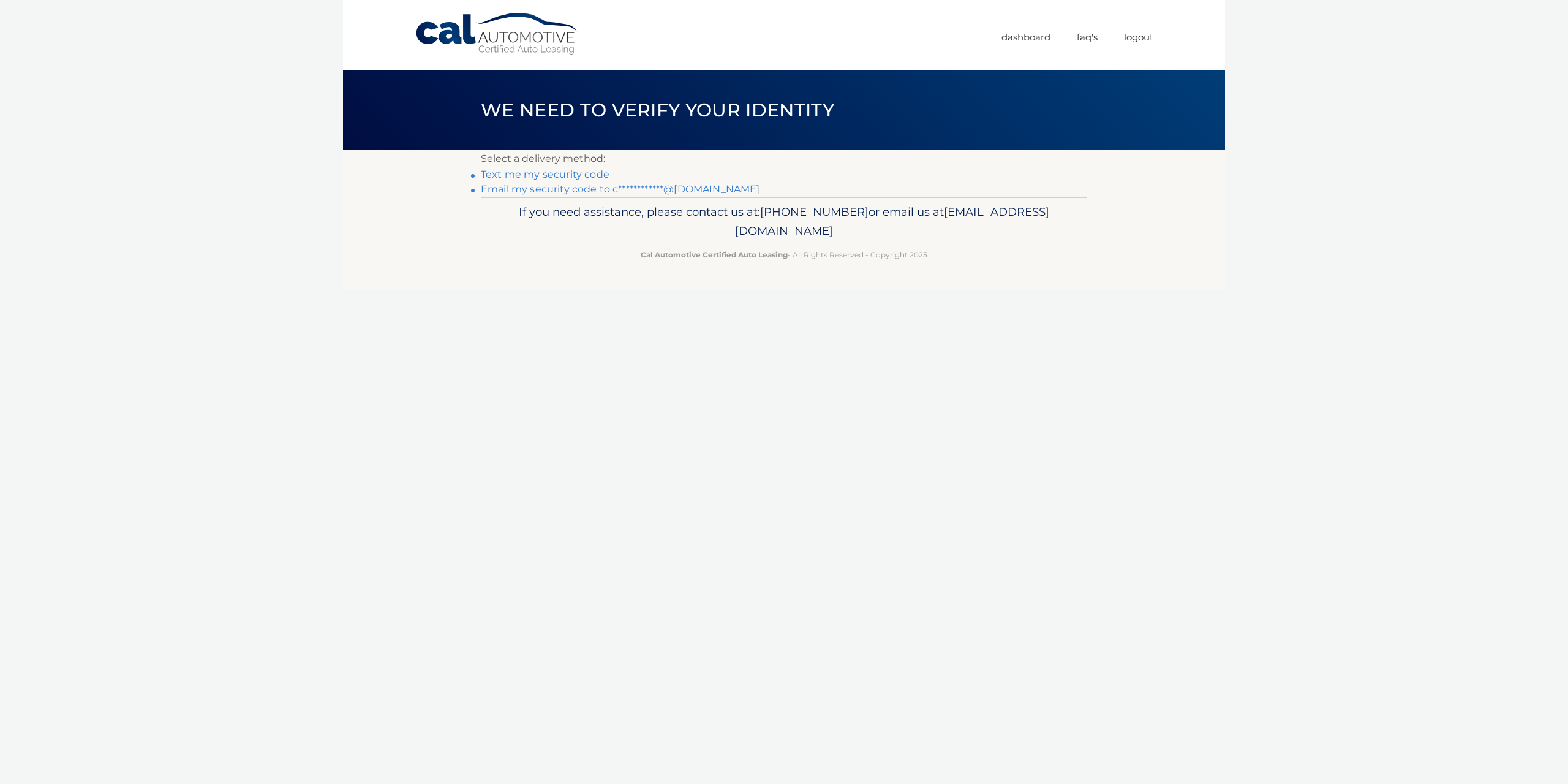
click at [567, 188] on link "**********" at bounding box center [620, 189] width 279 height 12
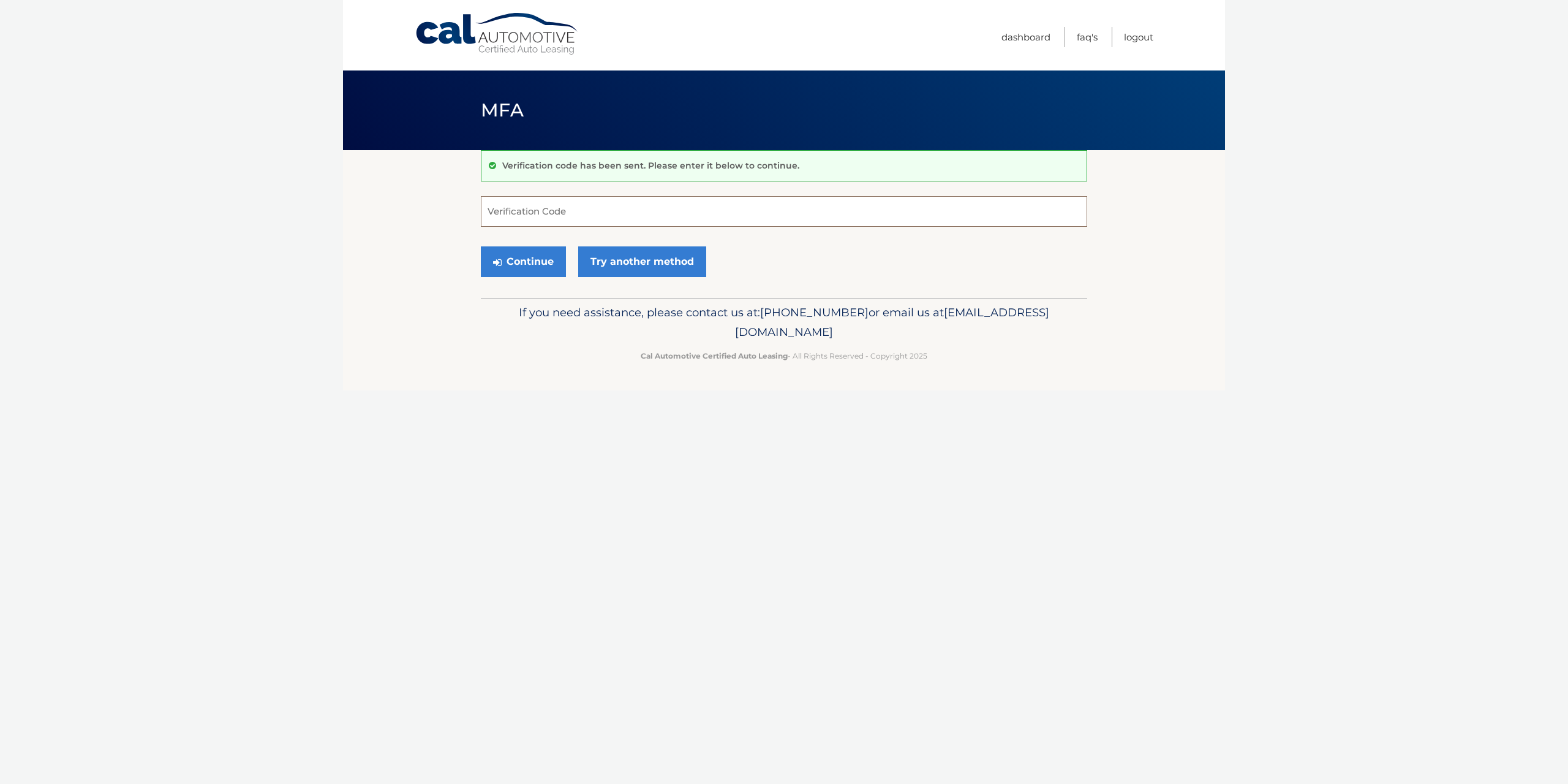
click at [570, 214] on input "Verification Code" at bounding box center [784, 212] width 606 height 31
paste input "102474"
type input "102474"
click at [548, 263] on button "Continue" at bounding box center [523, 262] width 85 height 31
click at [746, 405] on div "Cal Automotive Menu Dashboard FAQ's Logout MFA" at bounding box center [784, 392] width 882 height 784
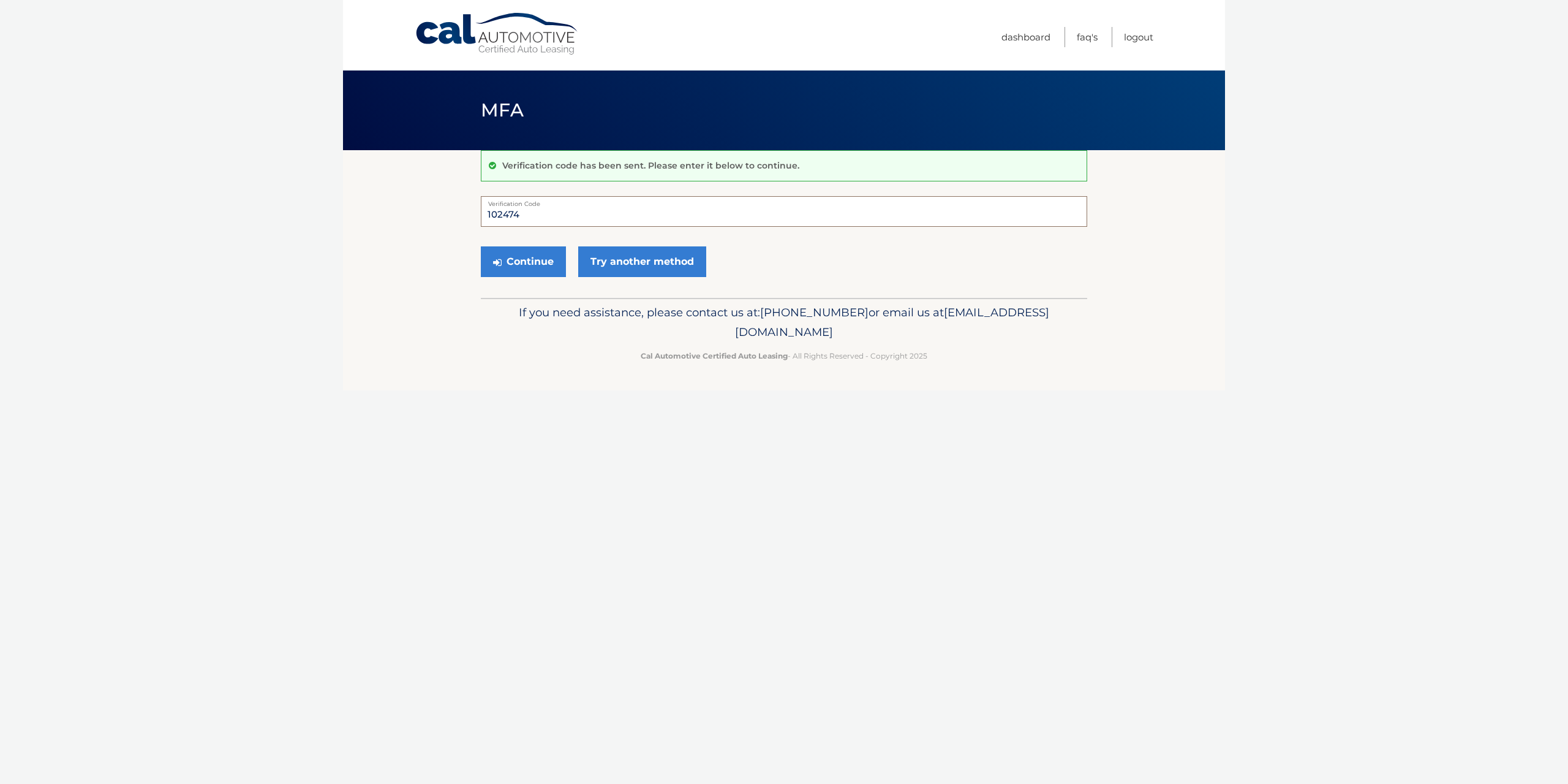
drag, startPoint x: 525, startPoint y: 215, endPoint x: 440, endPoint y: 227, distance: 85.8
click at [441, 227] on section "Verification code has been sent. Please enter it below to continue. 102474 Veri…" at bounding box center [784, 224] width 882 height 148
type input "102474"
click at [481, 246] on button "Continue" at bounding box center [523, 262] width 85 height 31
click at [524, 256] on button "Continue" at bounding box center [523, 262] width 85 height 31
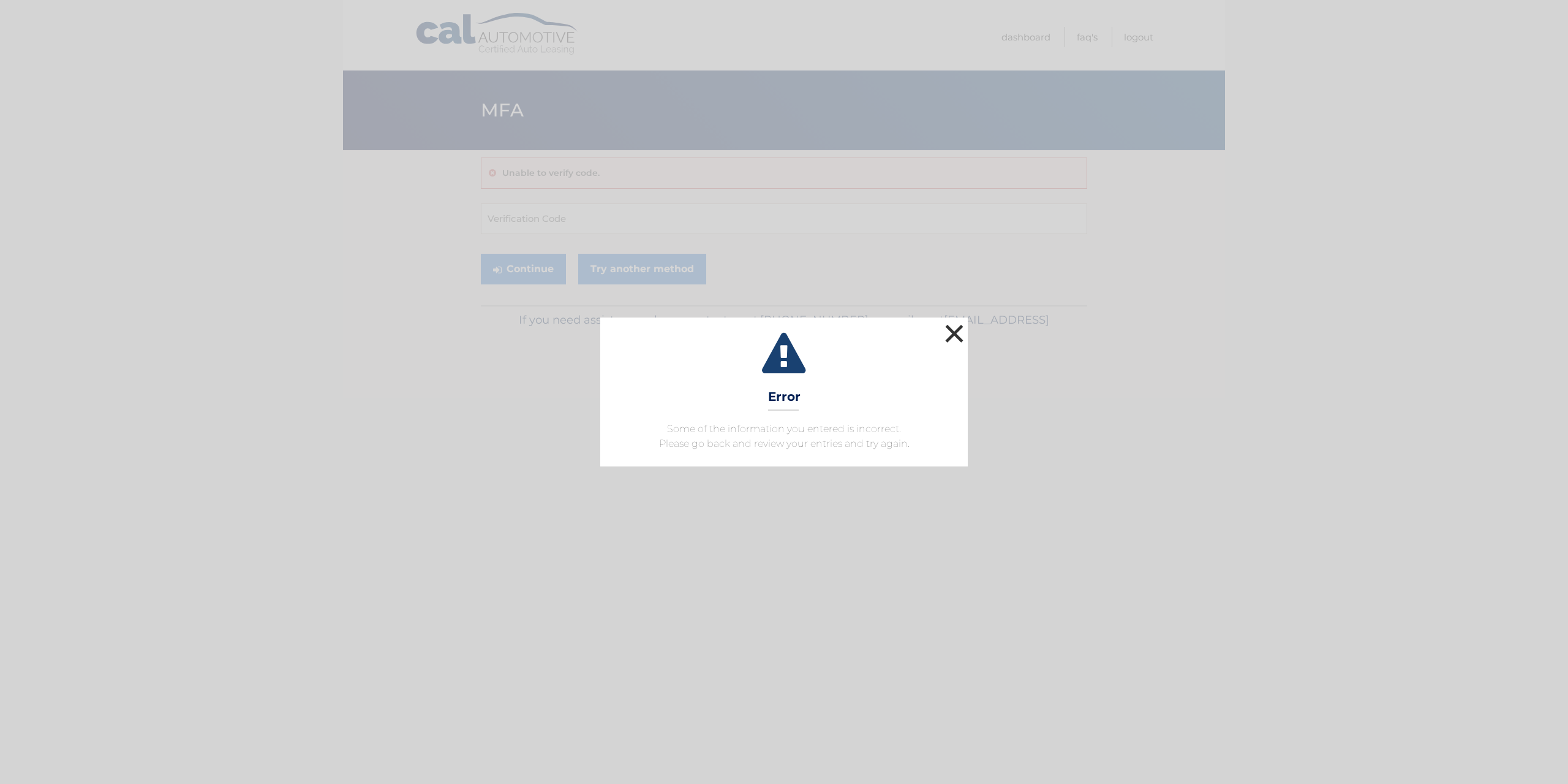
click at [948, 331] on button "×" at bounding box center [954, 333] width 24 height 24
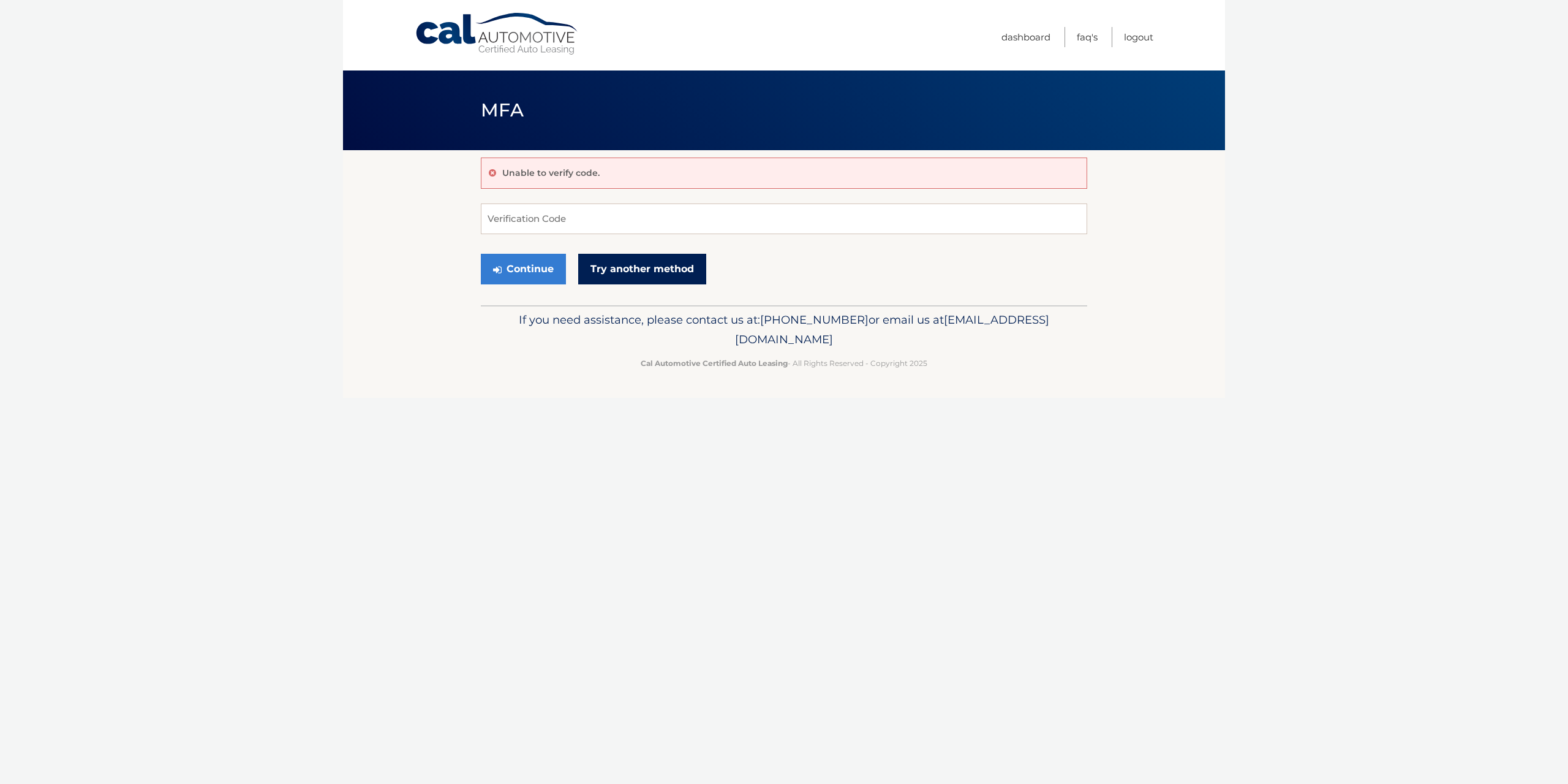
drag, startPoint x: 607, startPoint y: 273, endPoint x: 611, endPoint y: 289, distance: 16.5
click at [607, 273] on link "Try another method" at bounding box center [642, 269] width 128 height 31
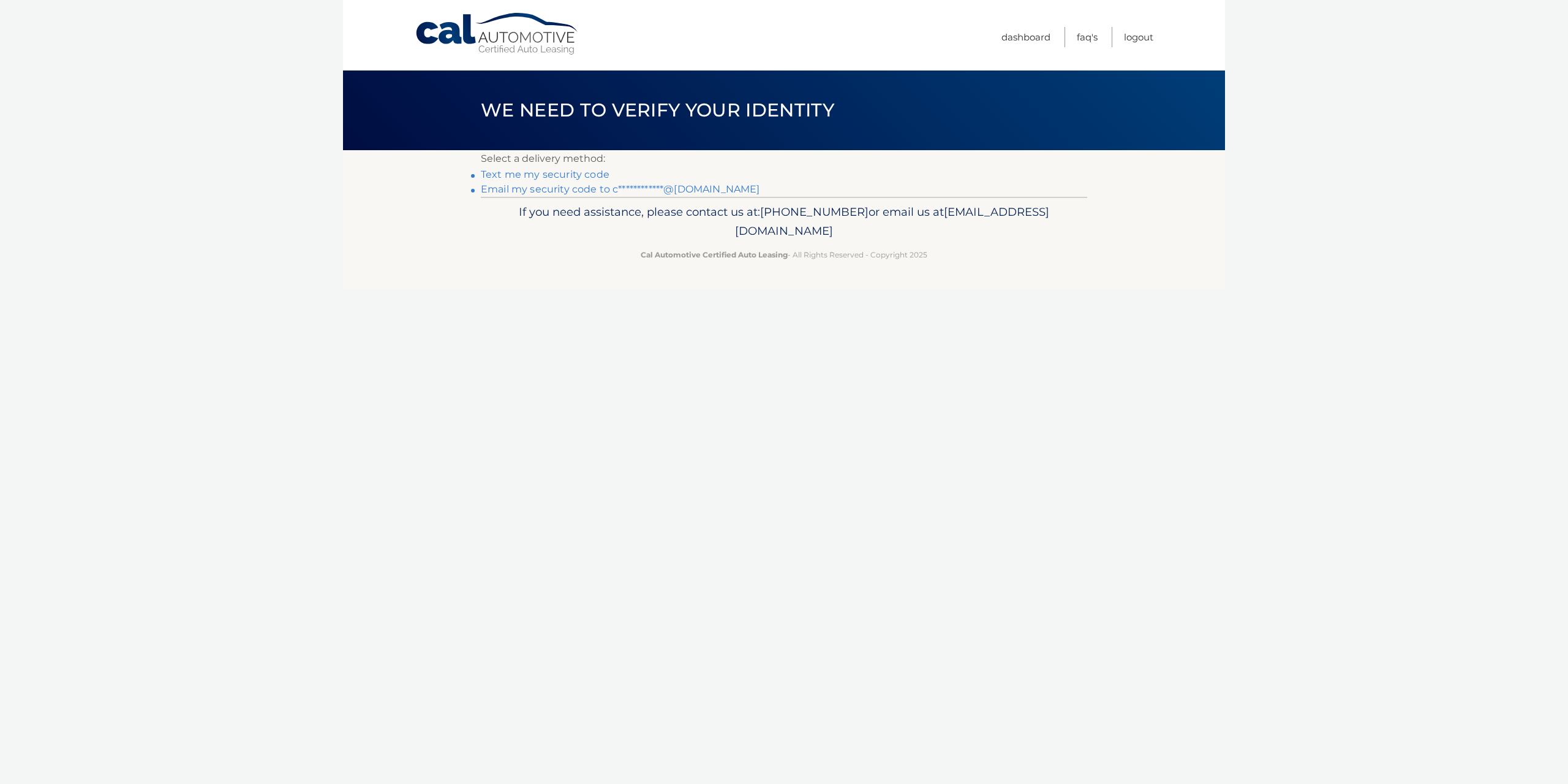
click at [564, 188] on link "**********" at bounding box center [620, 189] width 279 height 12
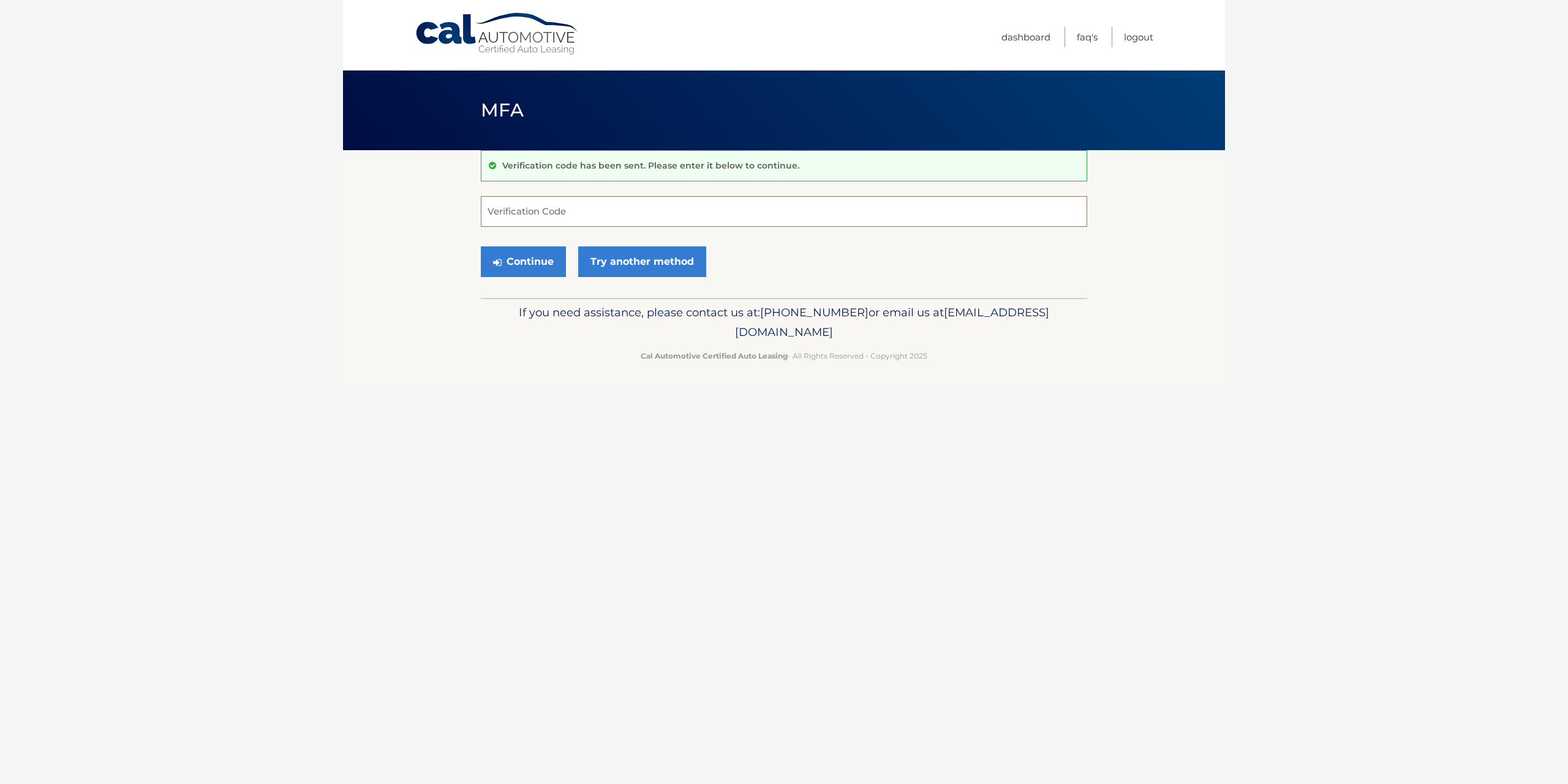
click at [642, 213] on input "Verification Code" at bounding box center [784, 212] width 606 height 31
type input "436096"
click at [534, 260] on button "Continue" at bounding box center [523, 262] width 85 height 31
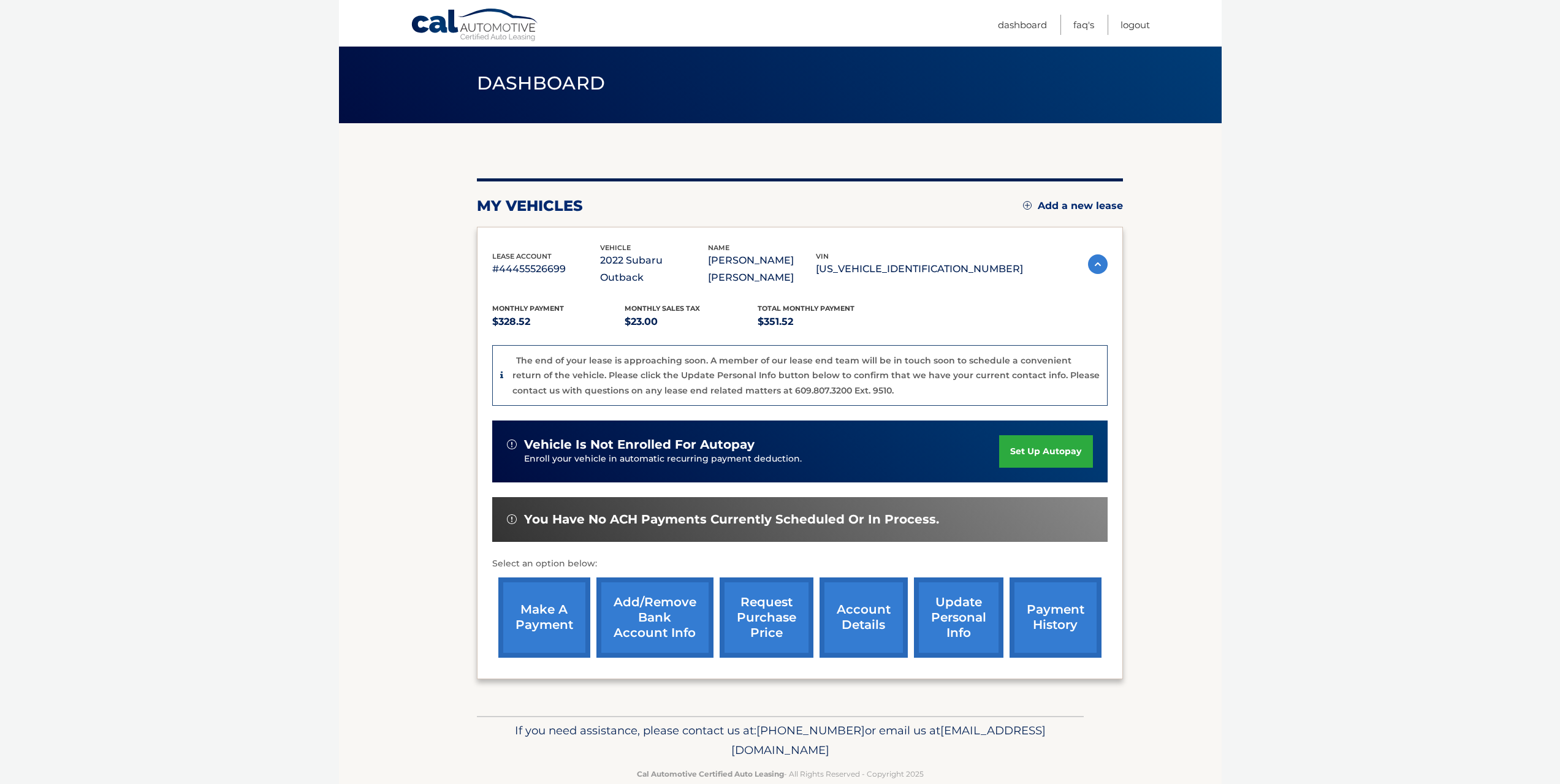
scroll to position [52, 0]
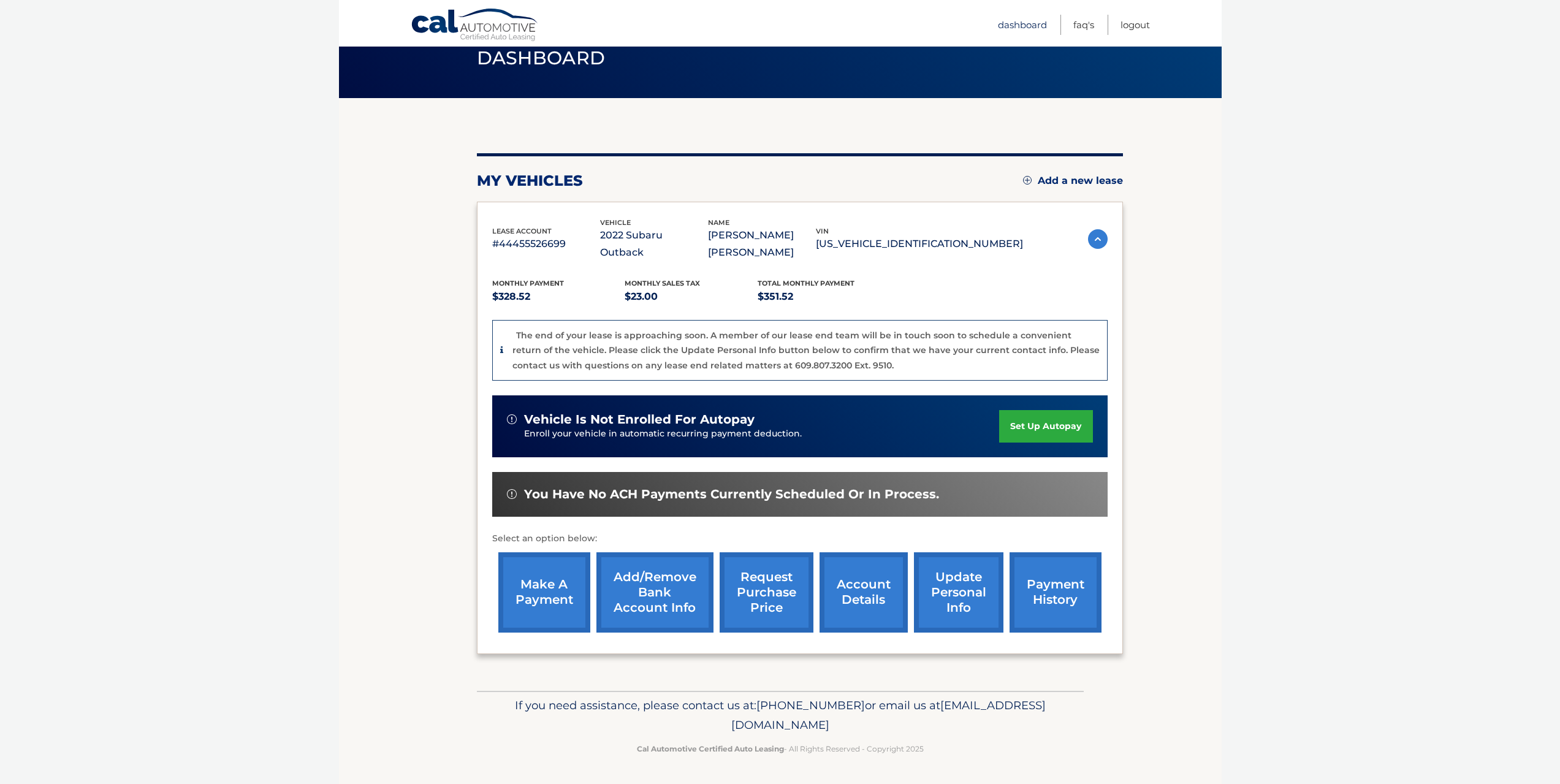
click at [1022, 23] on link "Dashboard" at bounding box center [1022, 24] width 49 height 20
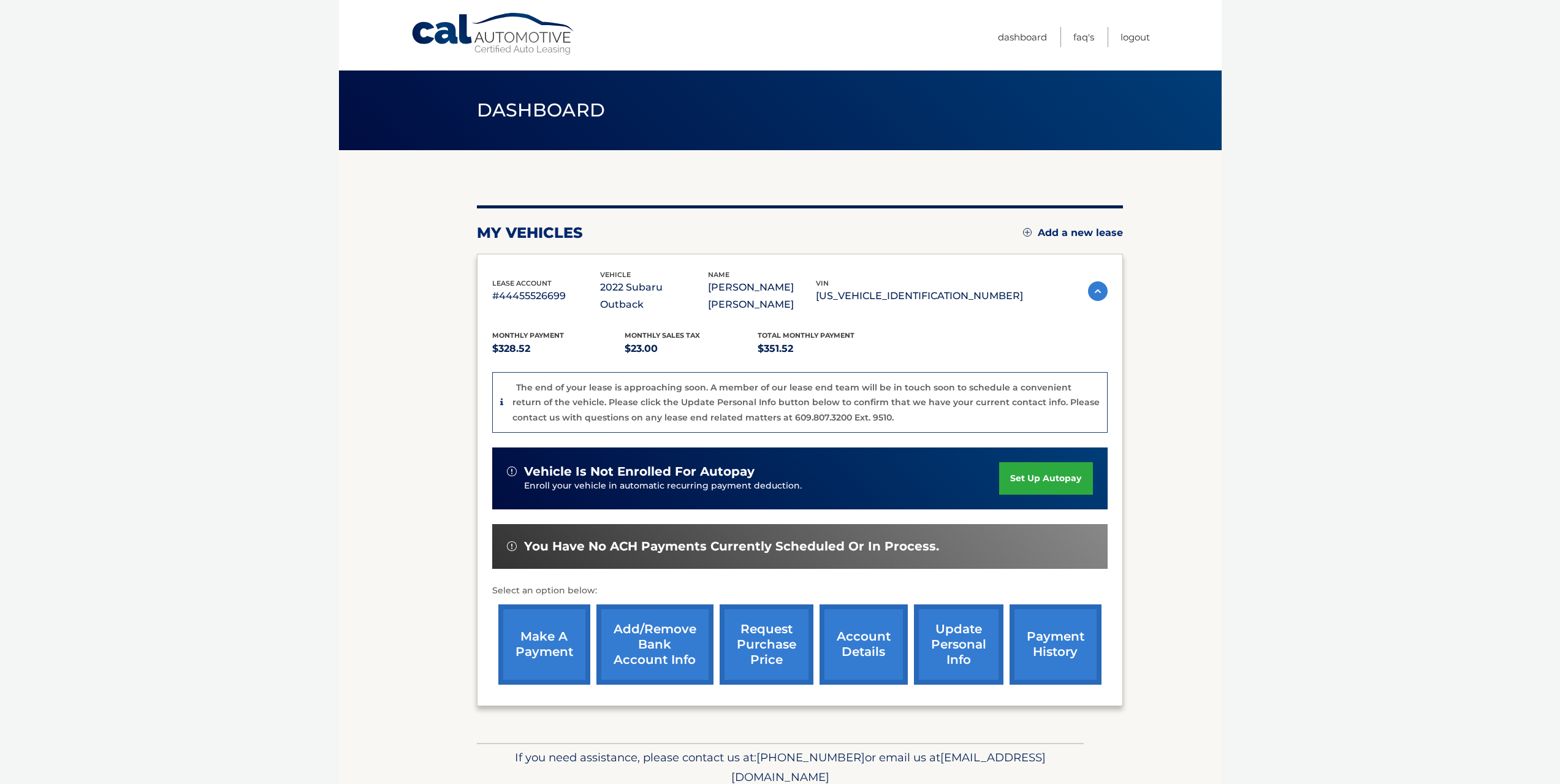
click at [769, 649] on link "request purchase price" at bounding box center [767, 644] width 94 height 80
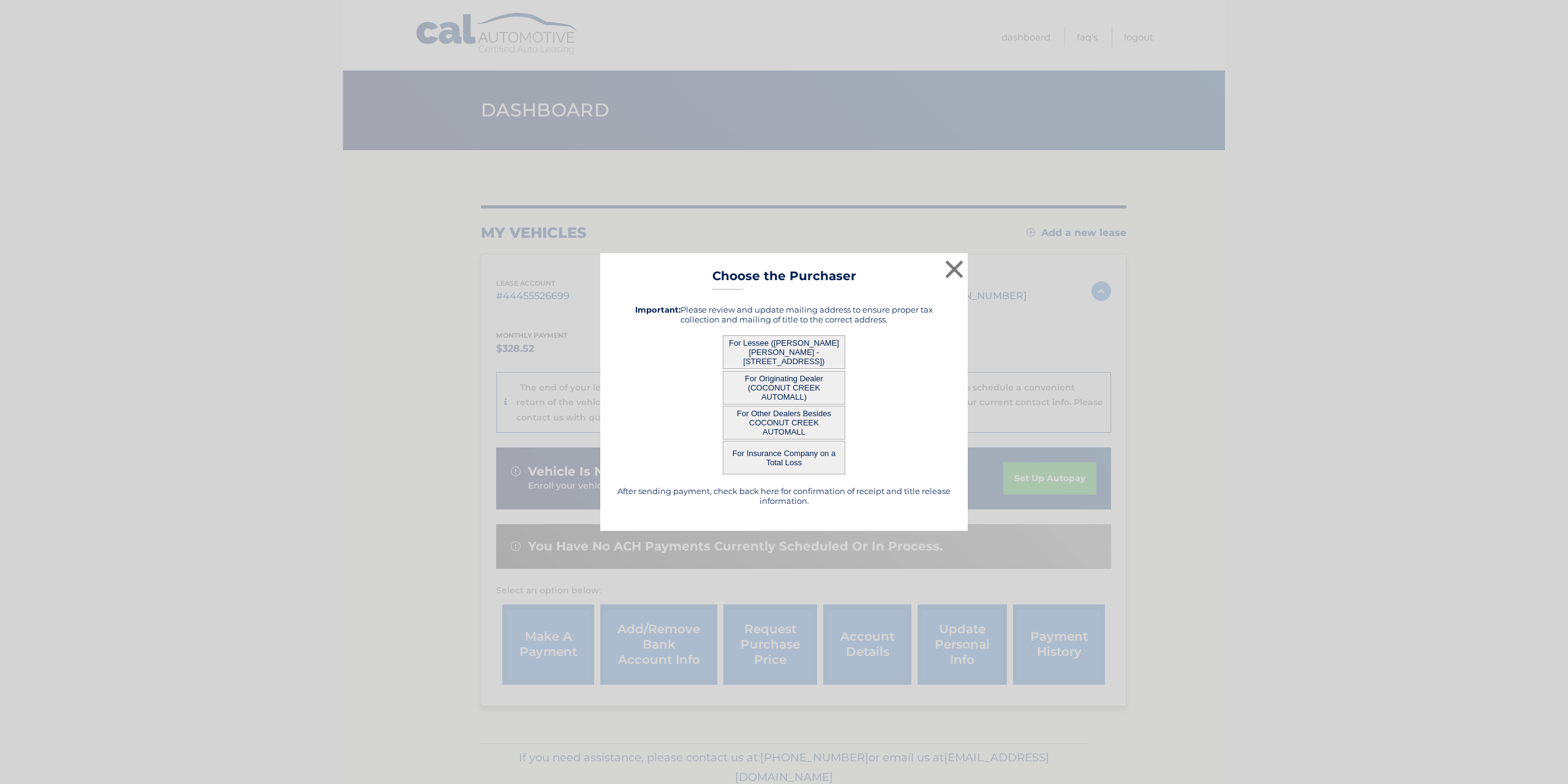
click at [780, 426] on button "For Other Dealers Besides COCONUT CREEK AUTOMALL" at bounding box center [784, 423] width 123 height 33
click at [795, 383] on button "For Originating Dealer (COCONUT CREEK AUTOMALL)" at bounding box center [784, 387] width 123 height 33
click at [786, 413] on button "For Other Dealers Besides COCONUT CREEK AUTOMALL" at bounding box center [784, 423] width 123 height 33
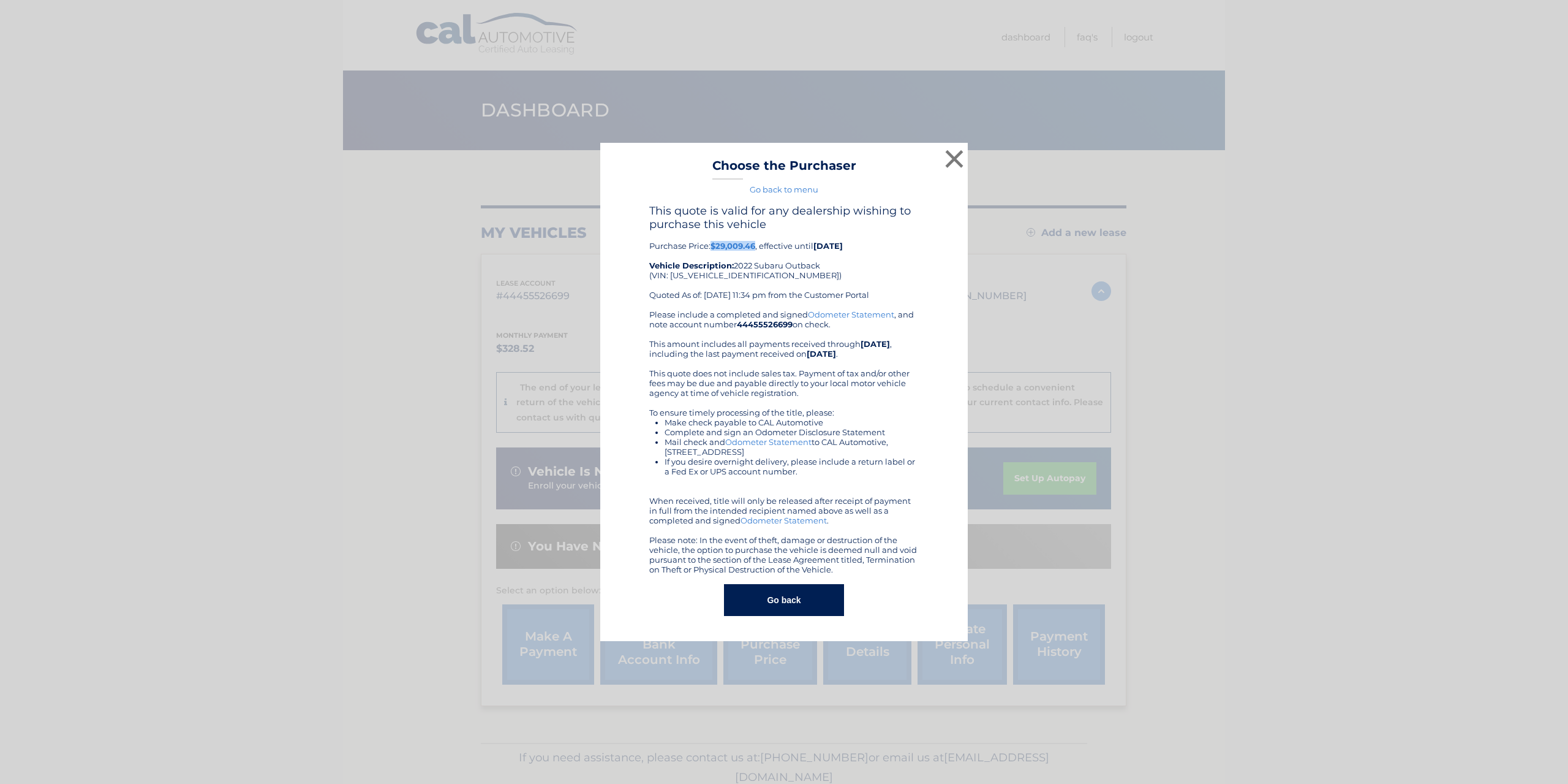
drag, startPoint x: 712, startPoint y: 246, endPoint x: 755, endPoint y: 242, distance: 43.2
click at [755, 242] on b "$29,009.46" at bounding box center [733, 245] width 45 height 10
copy b "$29,009.46"
click at [957, 162] on button "×" at bounding box center [954, 159] width 24 height 24
